Goal: Task Accomplishment & Management: Manage account settings

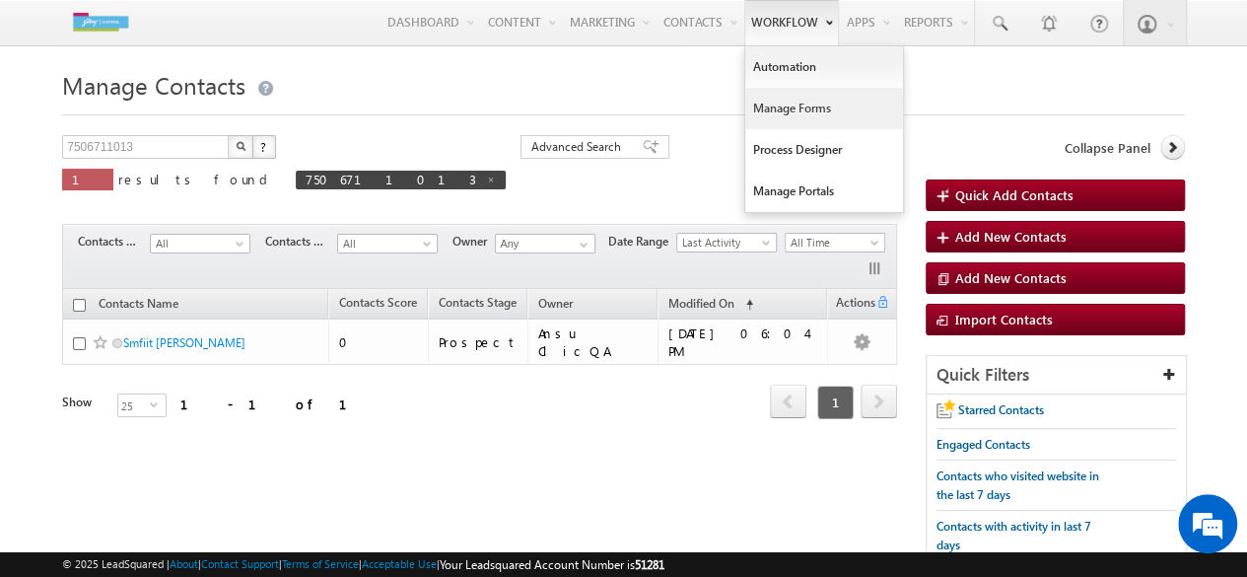
click at [772, 107] on link "Manage Forms" at bounding box center [824, 108] width 158 height 41
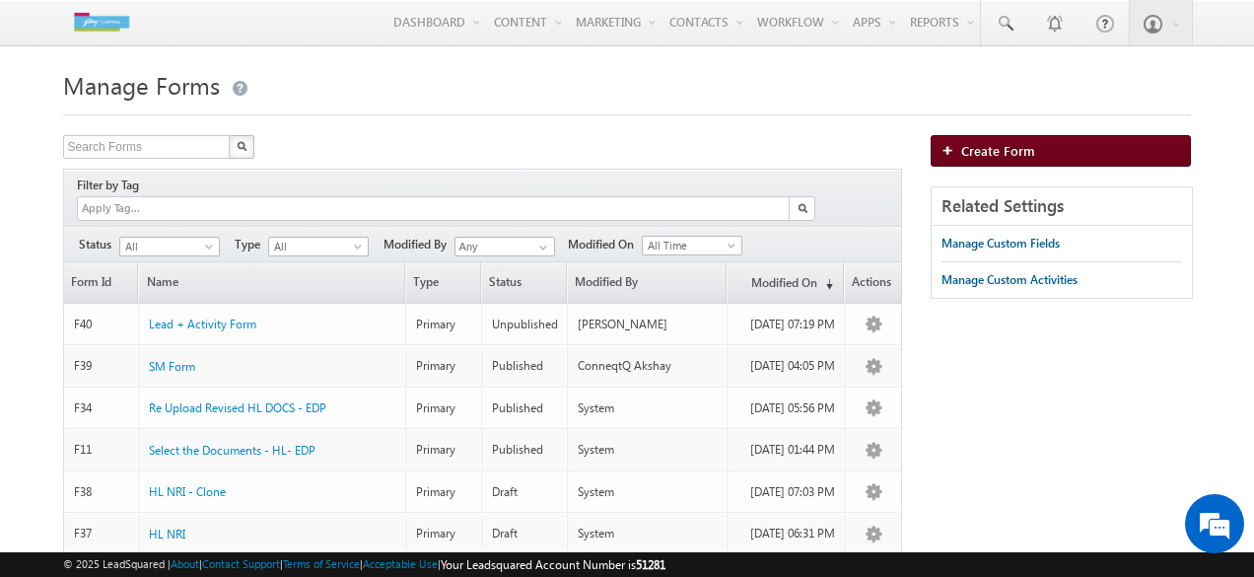
click at [1014, 151] on span "Create Form" at bounding box center [998, 150] width 74 height 17
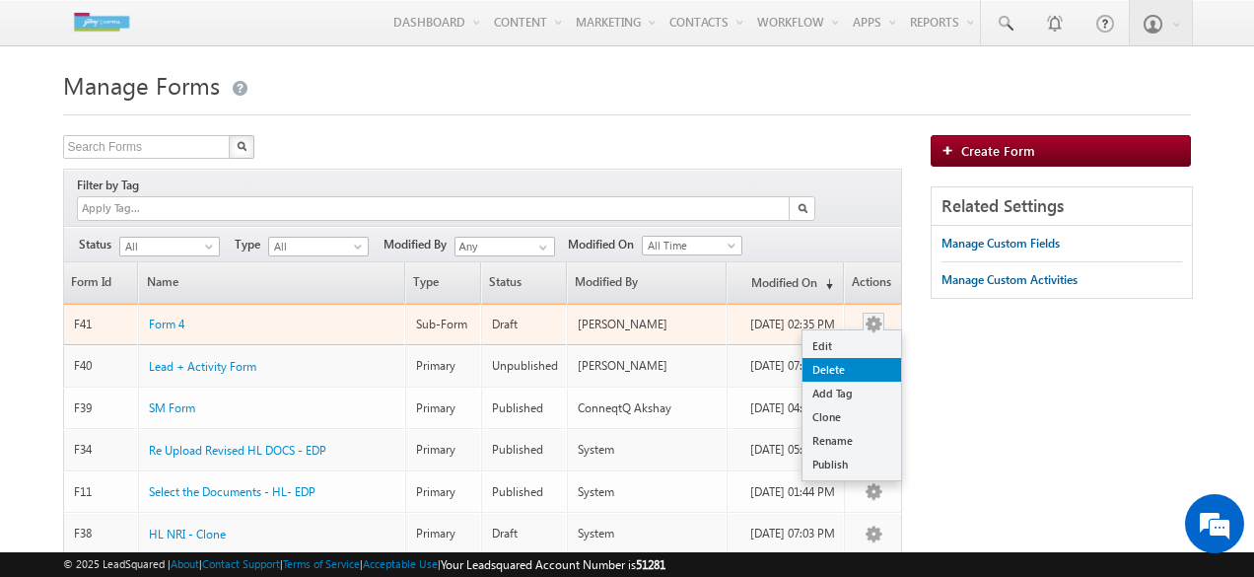
click at [850, 358] on link "Delete" at bounding box center [851, 370] width 99 height 24
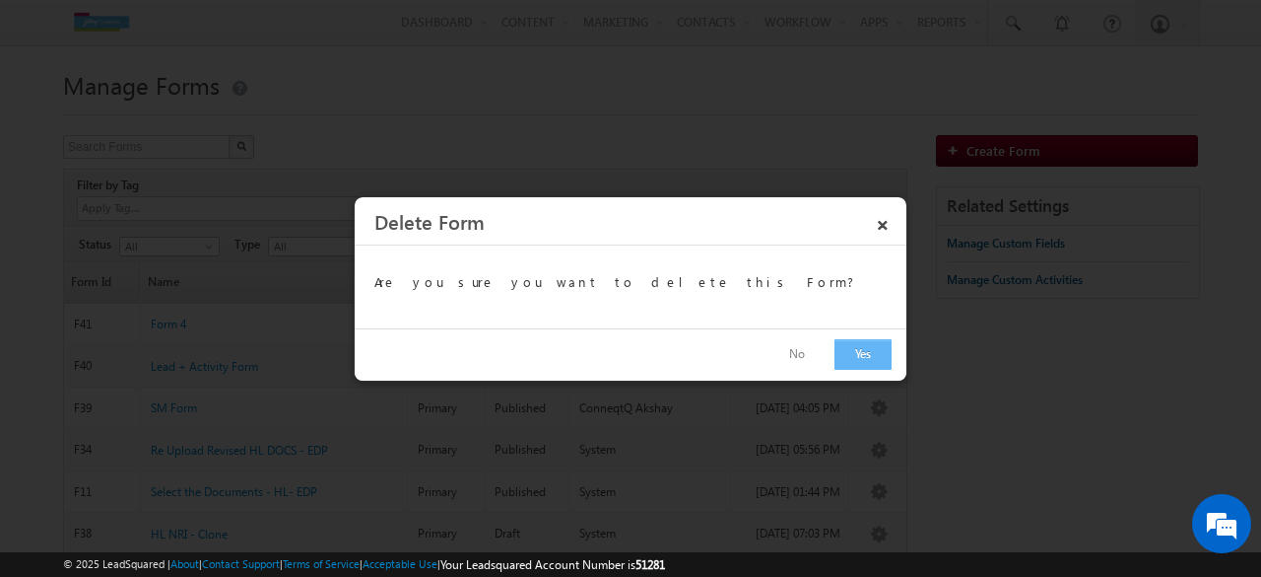
click at [862, 355] on button "Yes" at bounding box center [863, 354] width 57 height 31
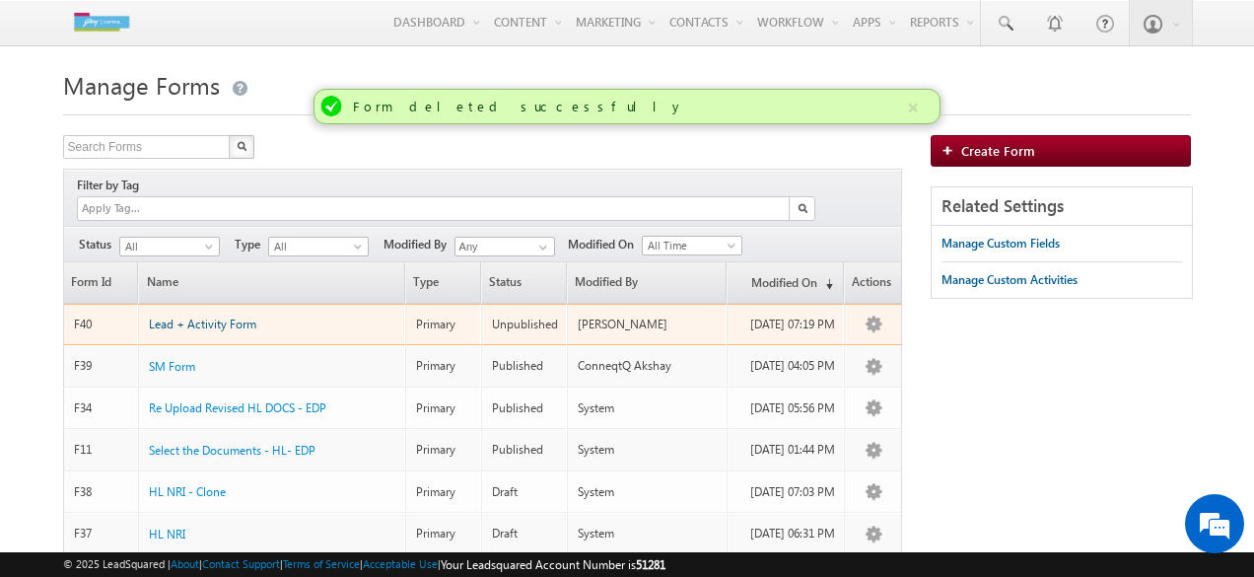
click at [203, 316] on span "Lead + Activity Form" at bounding box center [202, 323] width 107 height 15
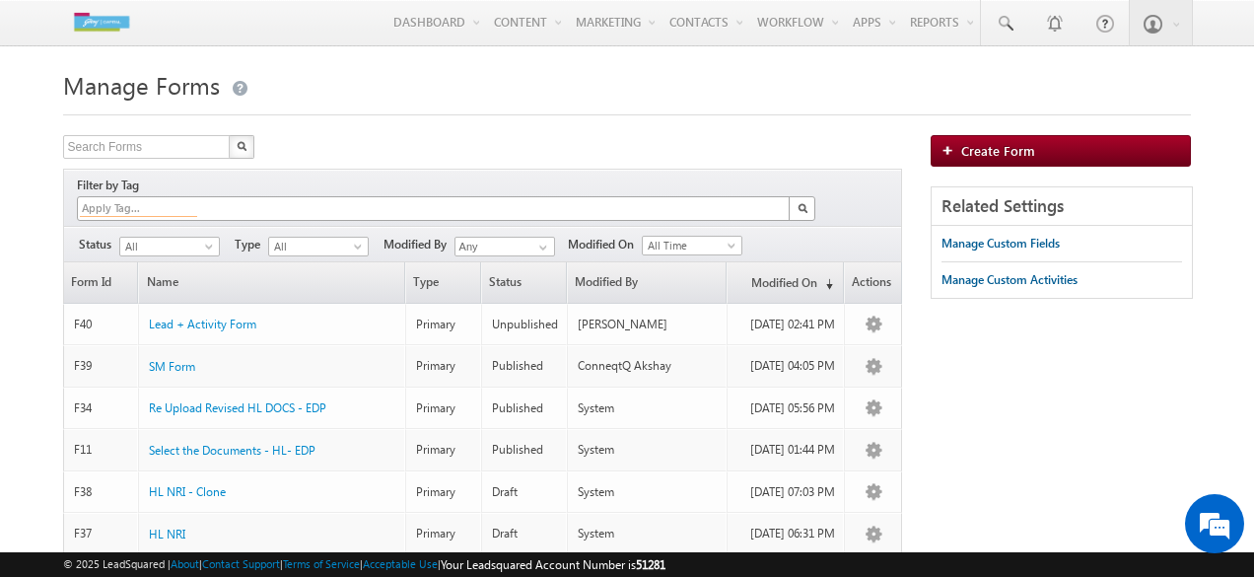
click at [193, 200] on input at bounding box center [138, 208] width 117 height 17
click at [123, 152] on input "text" at bounding box center [147, 147] width 169 height 24
type input "beat plan"
click at [229, 135] on button "button" at bounding box center [242, 147] width 26 height 24
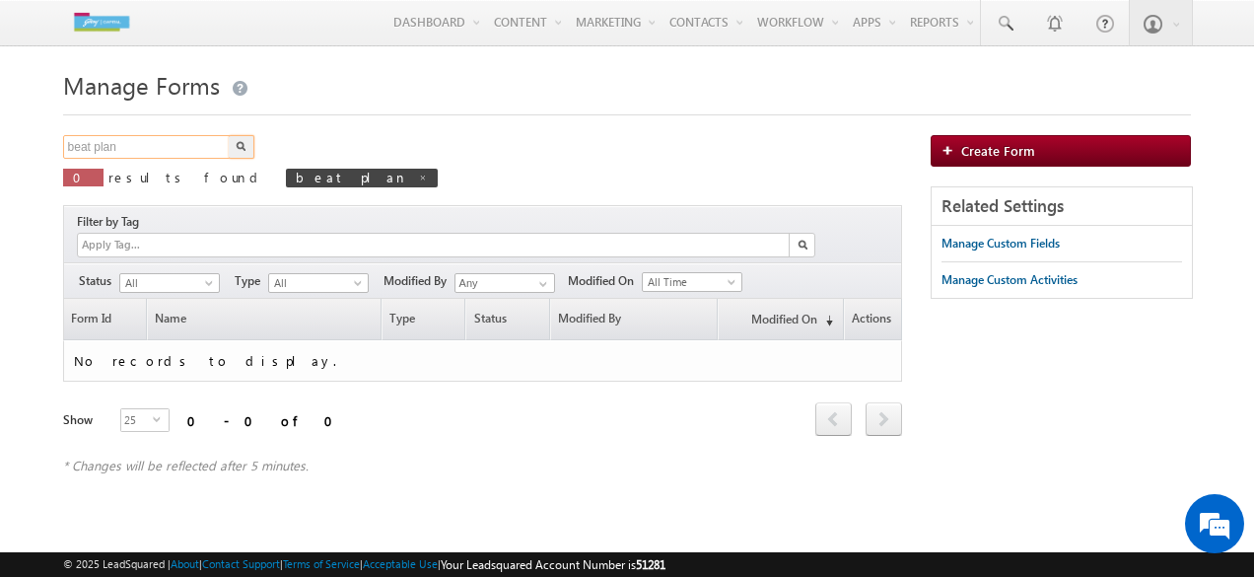
click at [149, 149] on input "beat plan" at bounding box center [147, 147] width 169 height 24
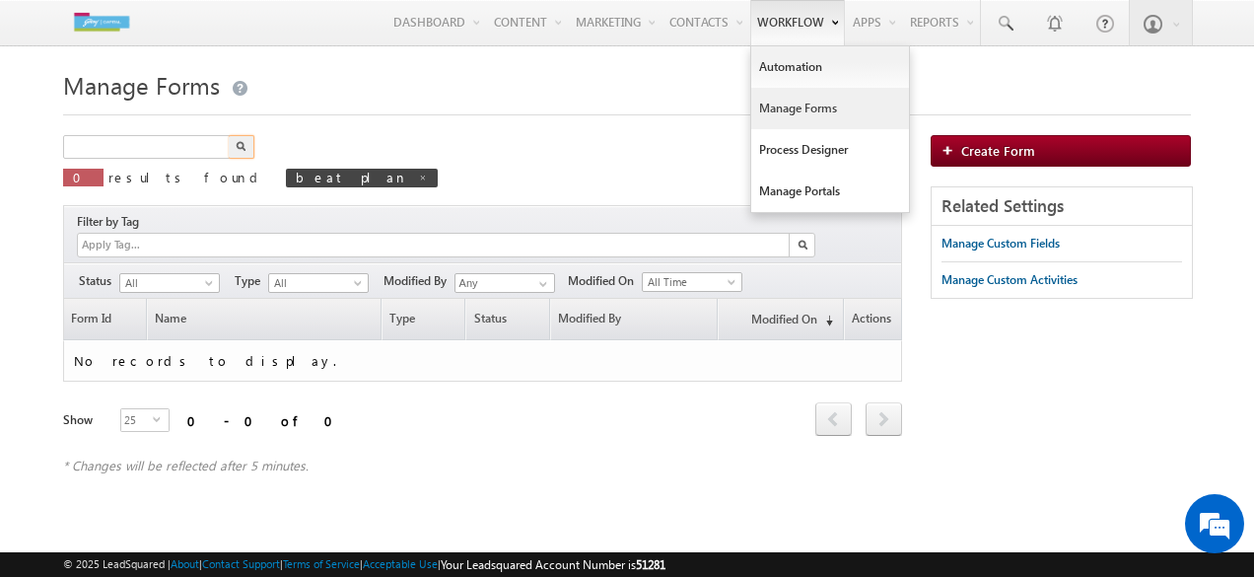
type input "Search Forms"
click at [777, 102] on link "Manage Forms" at bounding box center [830, 108] width 158 height 41
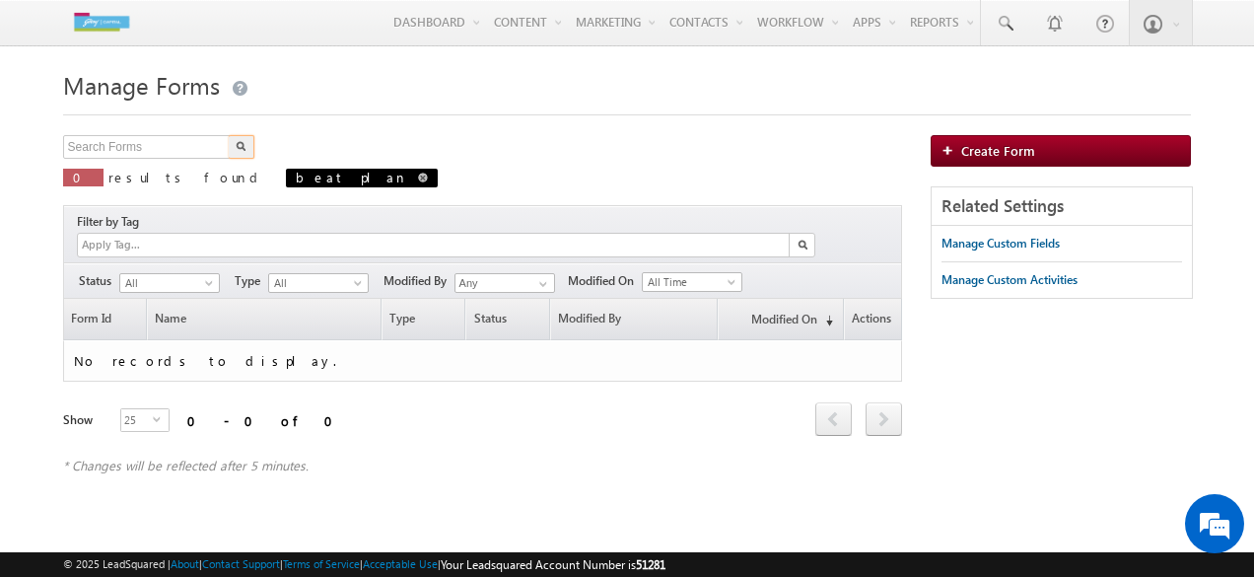
click at [418, 178] on span at bounding box center [423, 177] width 10 height 10
click at [112, 155] on input "beat plan" at bounding box center [147, 147] width 169 height 24
type input "beat plan activity"
click at [229, 135] on button "button" at bounding box center [242, 147] width 26 height 24
drag, startPoint x: 181, startPoint y: 147, endPoint x: 0, endPoint y: 154, distance: 181.5
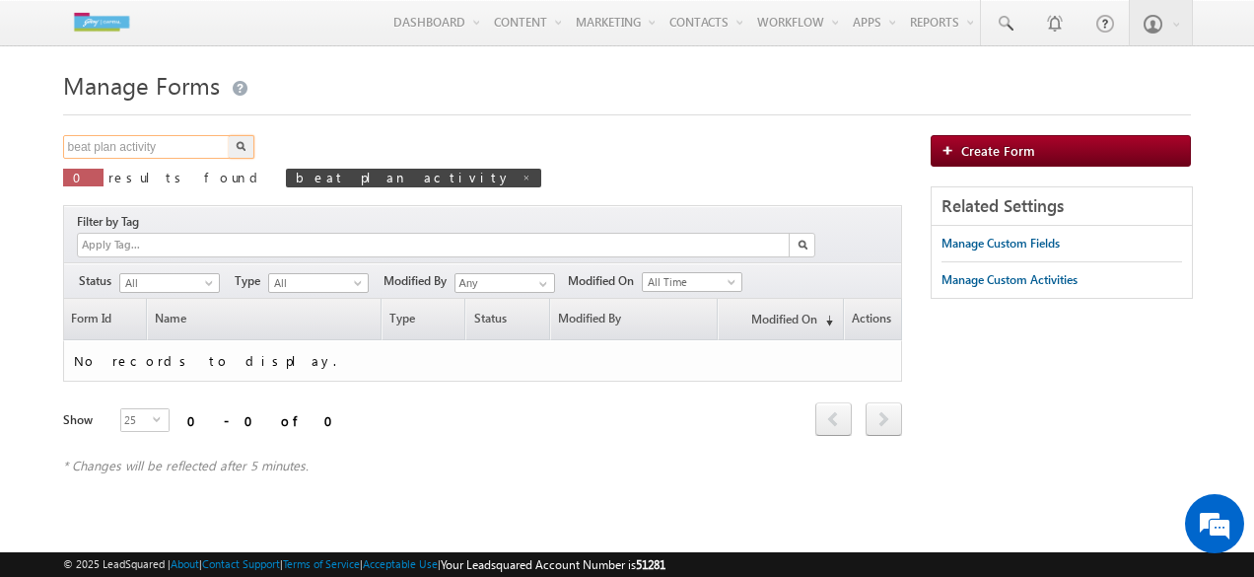
click at [0, 154] on body "Menu [PERSON_NAME] [PERSON_NAME]meh ta@go drejc apita [DOMAIN_NAME] j Capit" at bounding box center [627, 278] width 1254 height 557
type input "Search Forms"
click at [242, 151] on img "button" at bounding box center [241, 146] width 10 height 10
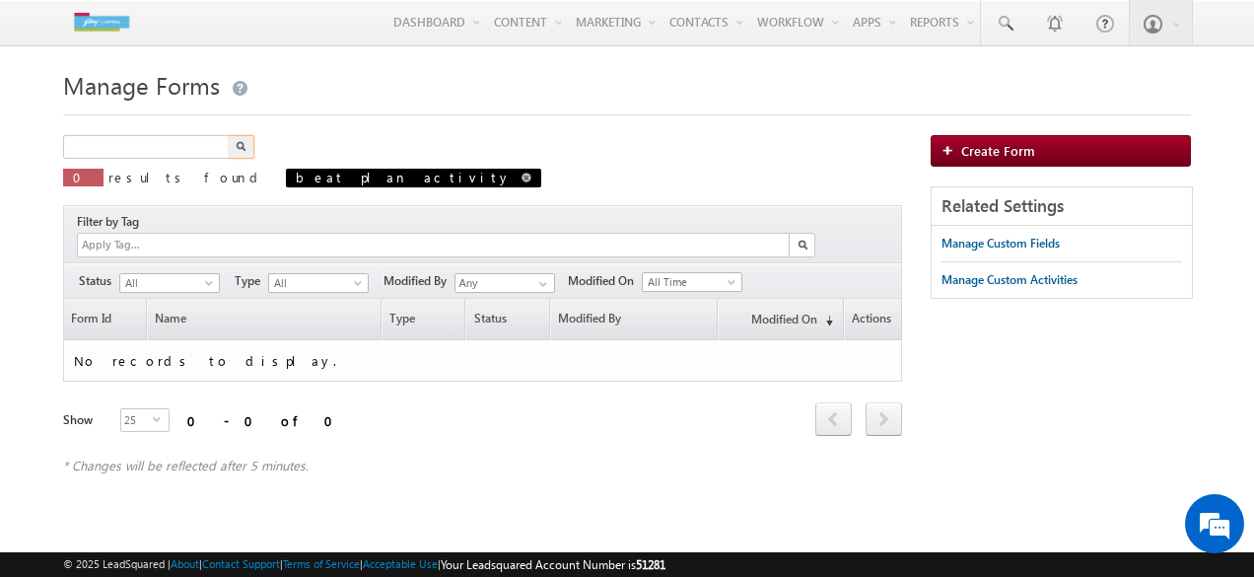
type input "Search Forms"
click at [521, 180] on span at bounding box center [526, 177] width 10 height 10
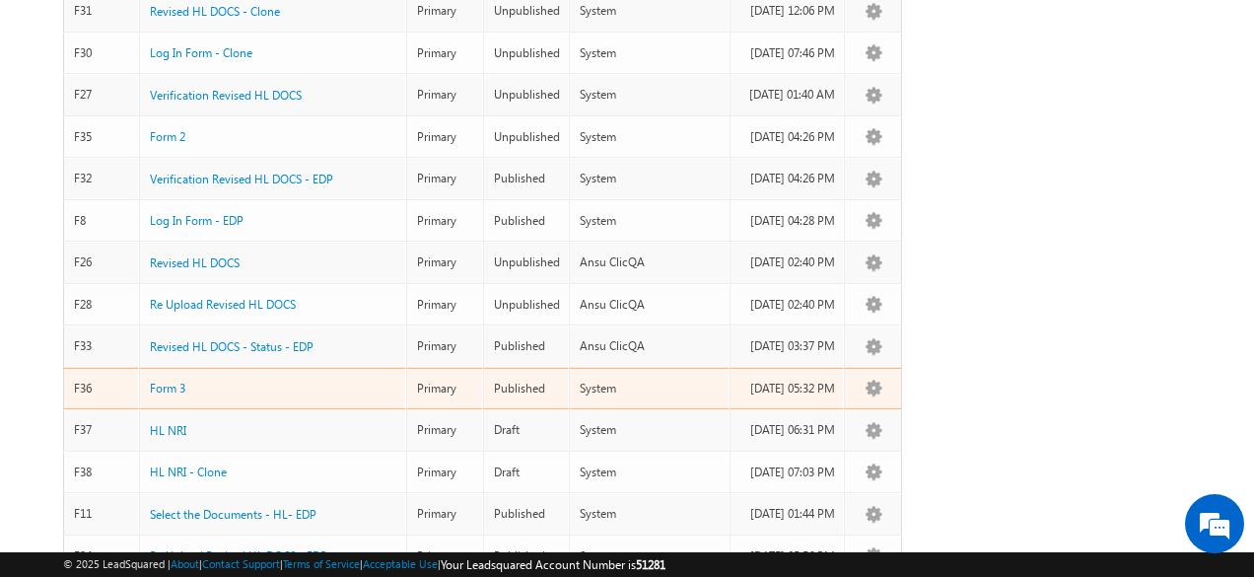
scroll to position [944, 0]
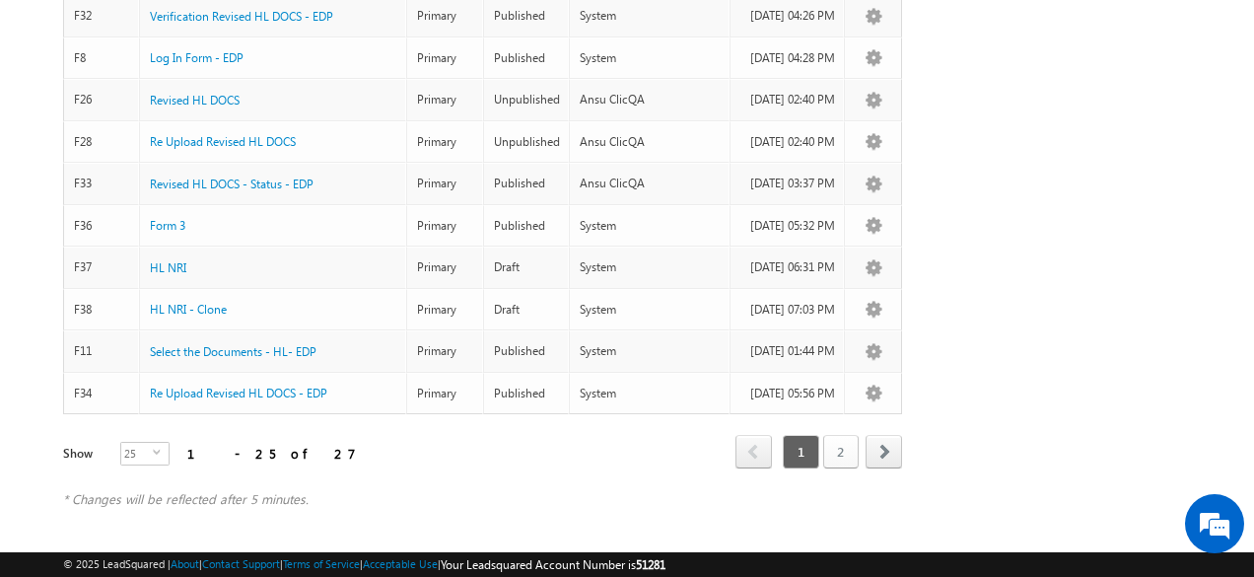
click at [851, 443] on link "2" at bounding box center [840, 452] width 35 height 34
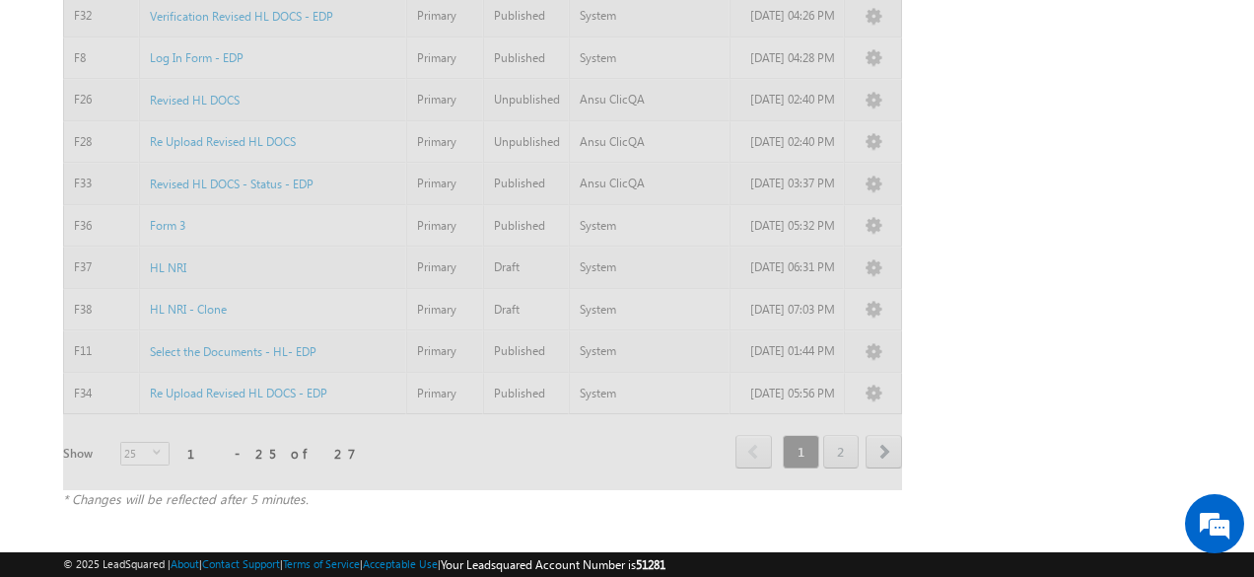
scroll to position [31, 0]
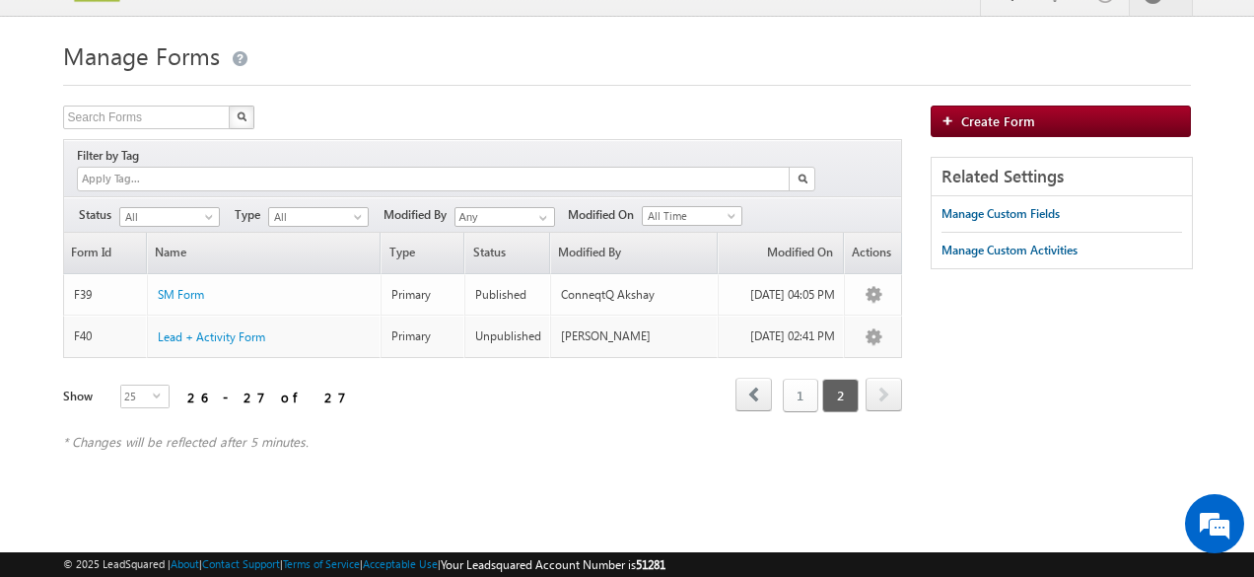
click at [803, 378] on link "1" at bounding box center [800, 395] width 35 height 34
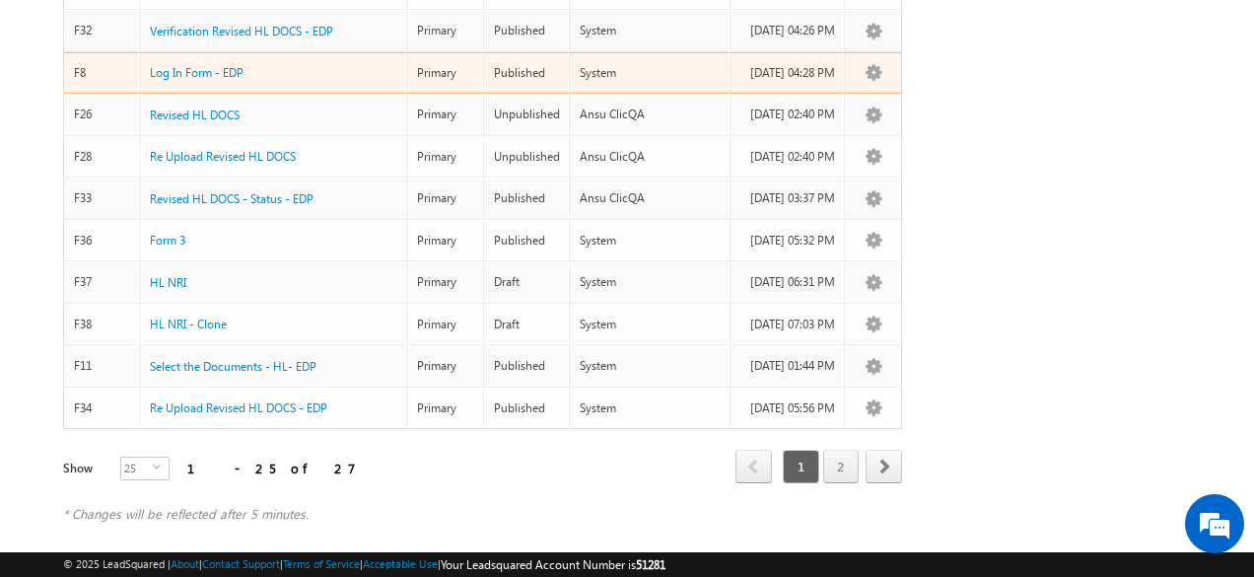
scroll to position [924, 0]
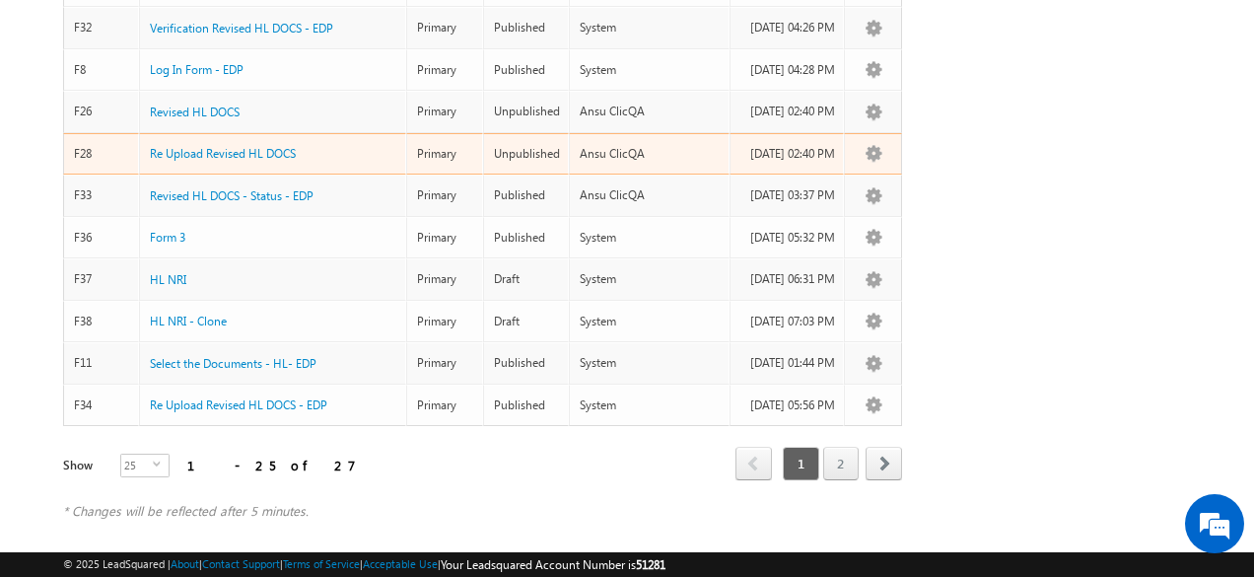
click at [325, 171] on td "Re Upload Revised HL DOCS" at bounding box center [272, 154] width 267 height 42
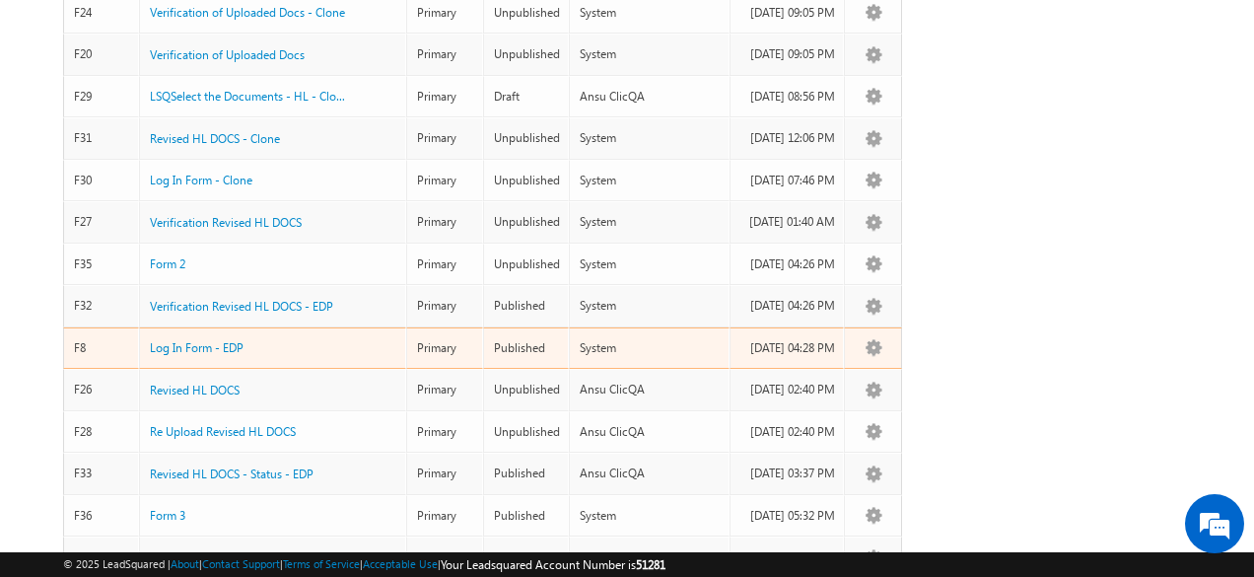
scroll to position [944, 0]
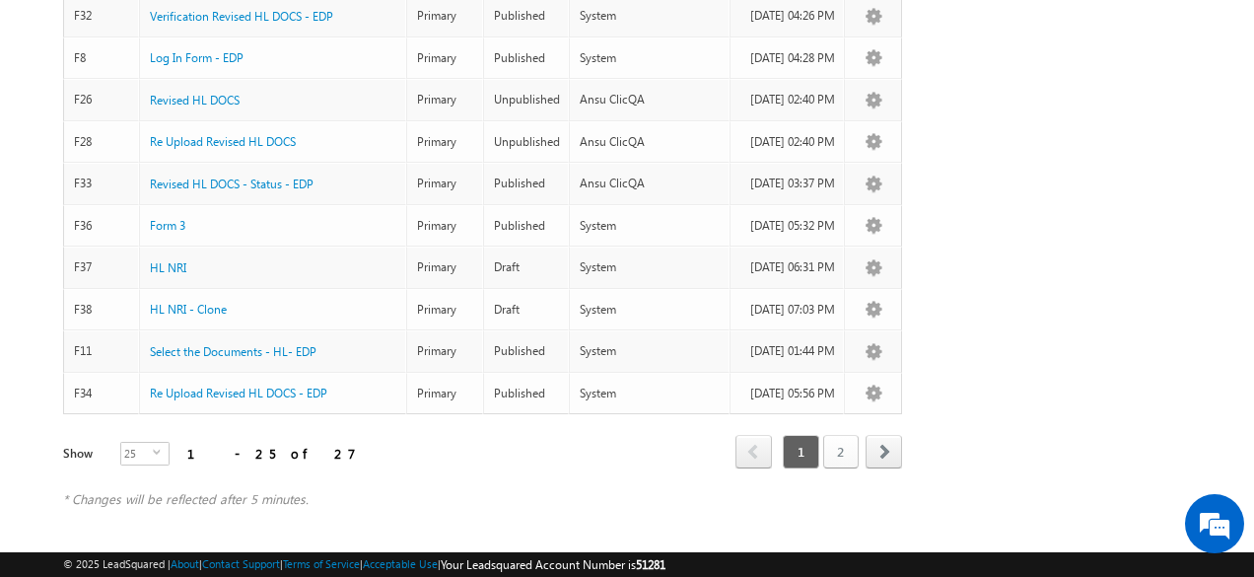
click at [832, 439] on link "2" at bounding box center [840, 452] width 35 height 34
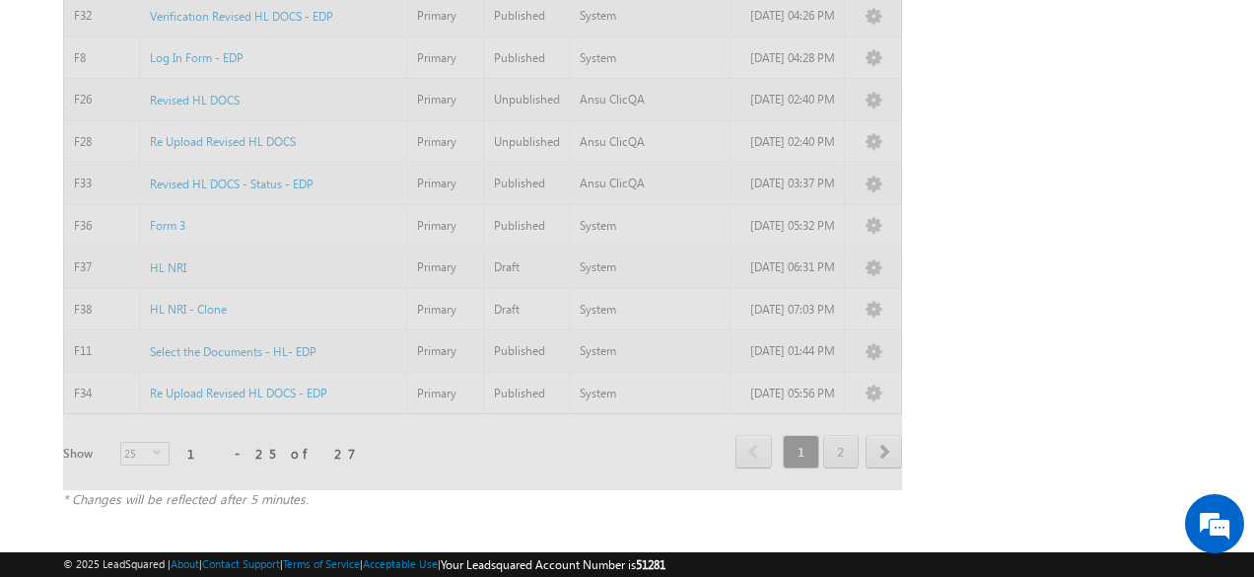
scroll to position [31, 0]
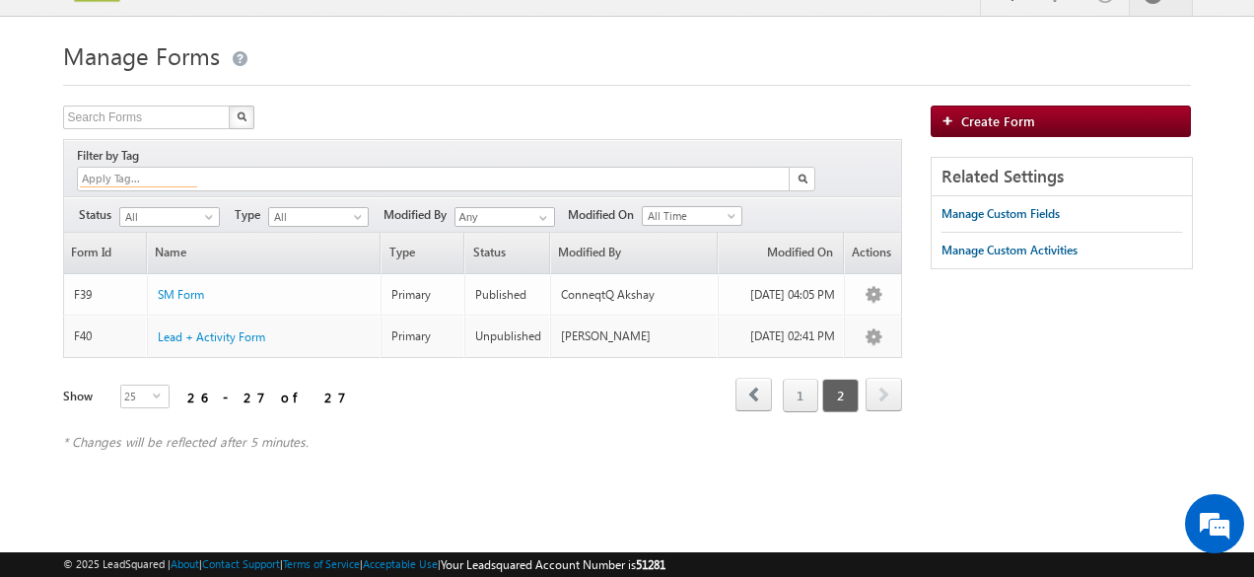
drag, startPoint x: 252, startPoint y: 158, endPoint x: 355, endPoint y: 170, distance: 103.3
click at [197, 170] on input at bounding box center [138, 178] width 117 height 17
click at [815, 168] on div at bounding box center [802, 179] width 26 height 23
click at [948, 114] on img at bounding box center [951, 120] width 20 height 12
